Goal: Information Seeking & Learning: Learn about a topic

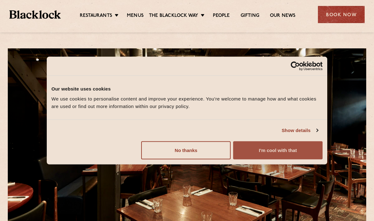
click at [292, 151] on button "I'm cool with that" at bounding box center [277, 150] width 89 height 18
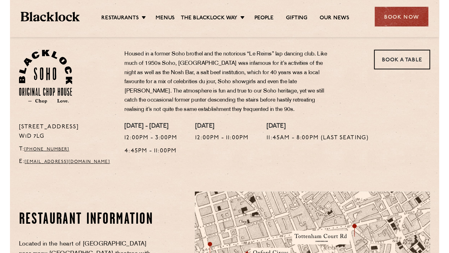
scroll to position [239, 0]
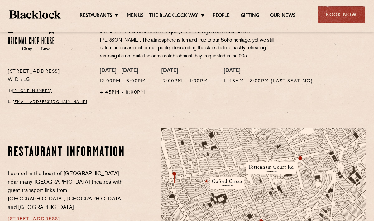
drag, startPoint x: 33, startPoint y: 78, endPoint x: 3, endPoint y: 78, distance: 30.2
click at [3, 78] on div "24 Great Windmill Street W1D 7LG T: +44 20 3441 6996 E: soho@theblacklock.com" at bounding box center [49, 89] width 92 height 42
copy p "W1D 7LG"
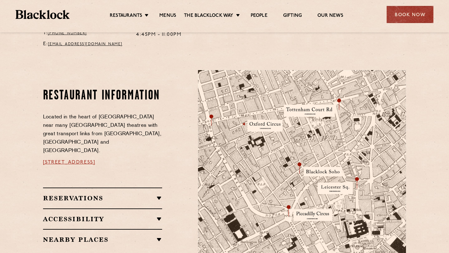
scroll to position [297, 0]
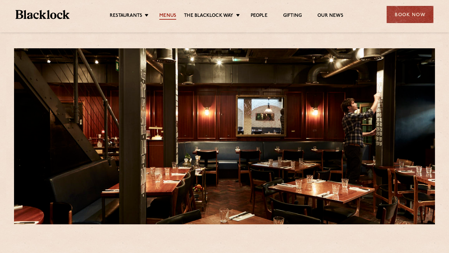
click at [170, 17] on link "Menus" at bounding box center [167, 16] width 17 height 7
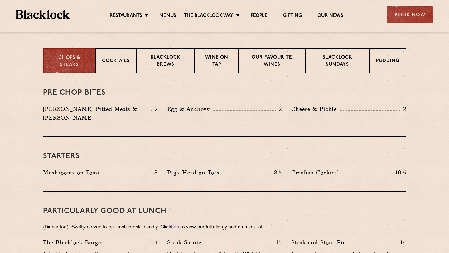
scroll to position [242, 0]
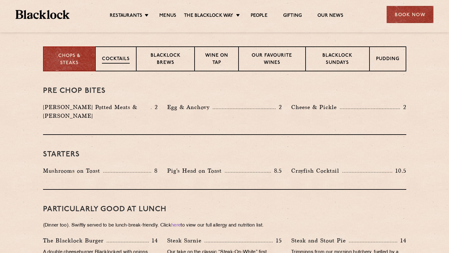
click at [112, 59] on p "Cocktails" at bounding box center [116, 60] width 28 height 8
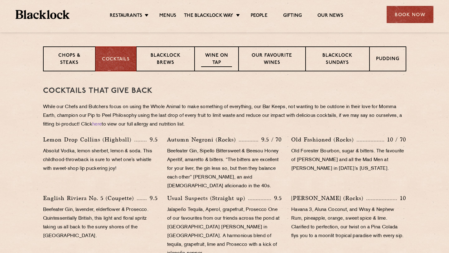
click at [216, 58] on p "Wine on Tap" at bounding box center [216, 59] width 31 height 15
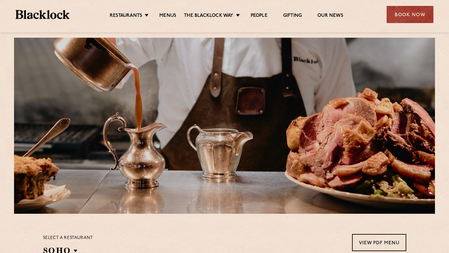
scroll to position [0, 0]
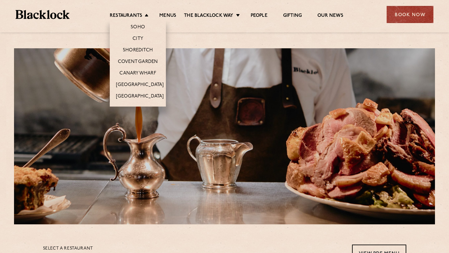
click at [144, 16] on li "Restaurants Soho City Shoreditch Covent Garden Canary Wharf Manchester Birmingh…" at bounding box center [131, 16] width 42 height 7
click at [137, 26] on link "Soho" at bounding box center [138, 27] width 14 height 7
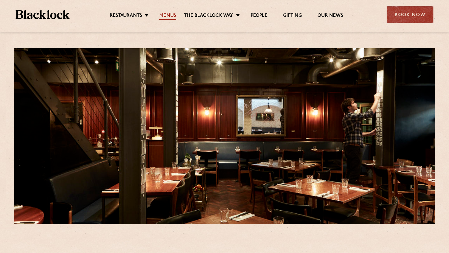
click at [170, 14] on link "Menus" at bounding box center [167, 16] width 17 height 7
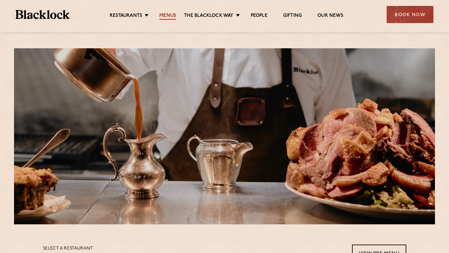
click at [166, 17] on link "Menus" at bounding box center [167, 16] width 17 height 7
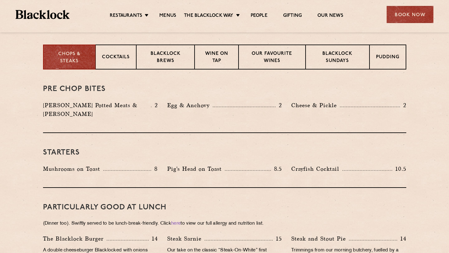
scroll to position [244, 0]
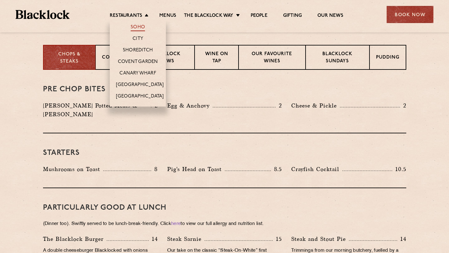
click at [139, 24] on link "Soho" at bounding box center [138, 27] width 14 height 7
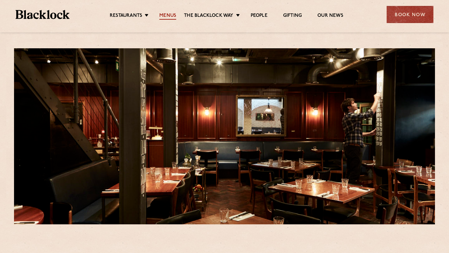
click at [172, 15] on link "Menus" at bounding box center [167, 16] width 17 height 7
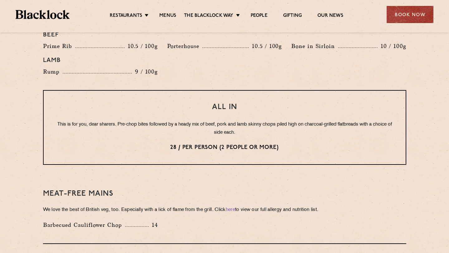
scroll to position [727, 0]
